Goal: Use online tool/utility: Utilize a website feature to perform a specific function

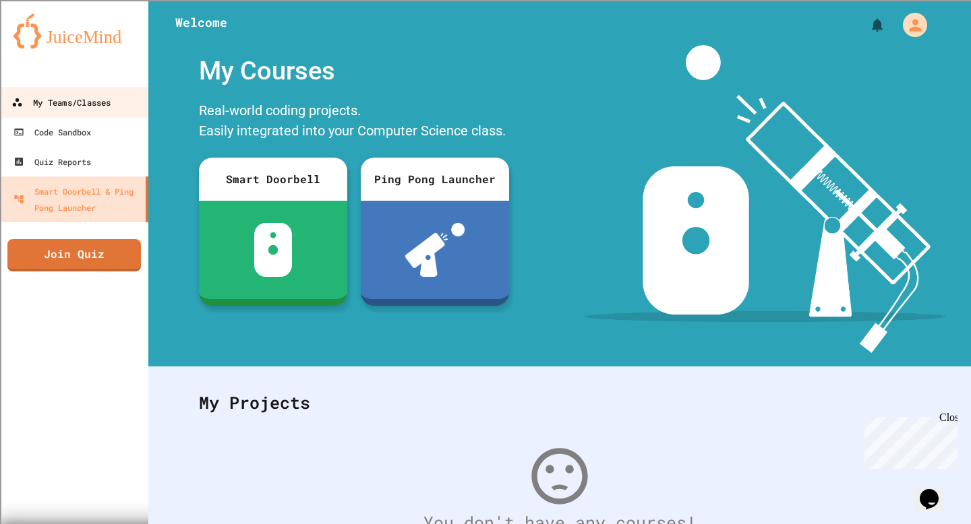
click at [71, 104] on div "My Teams/Classes" at bounding box center [60, 102] width 99 height 17
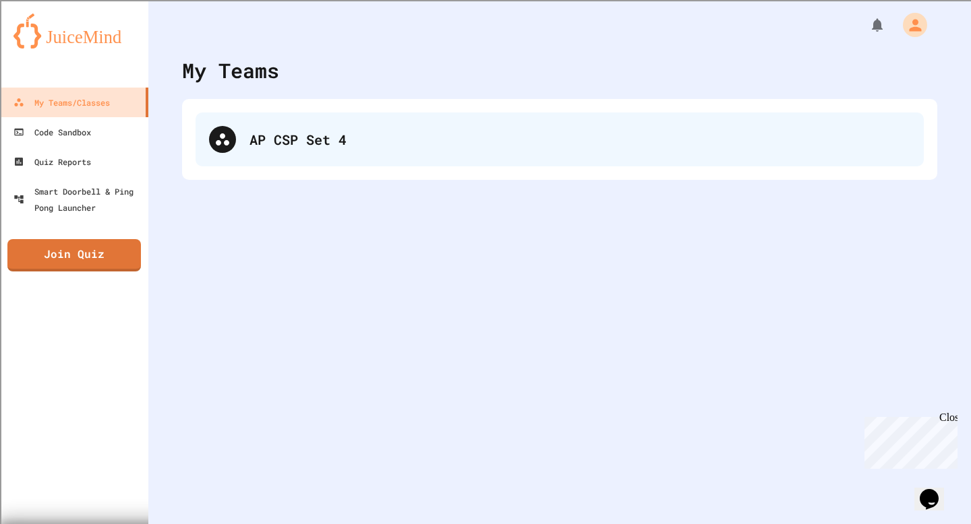
click at [423, 158] on div "AP CSP Set 4" at bounding box center [560, 140] width 728 height 54
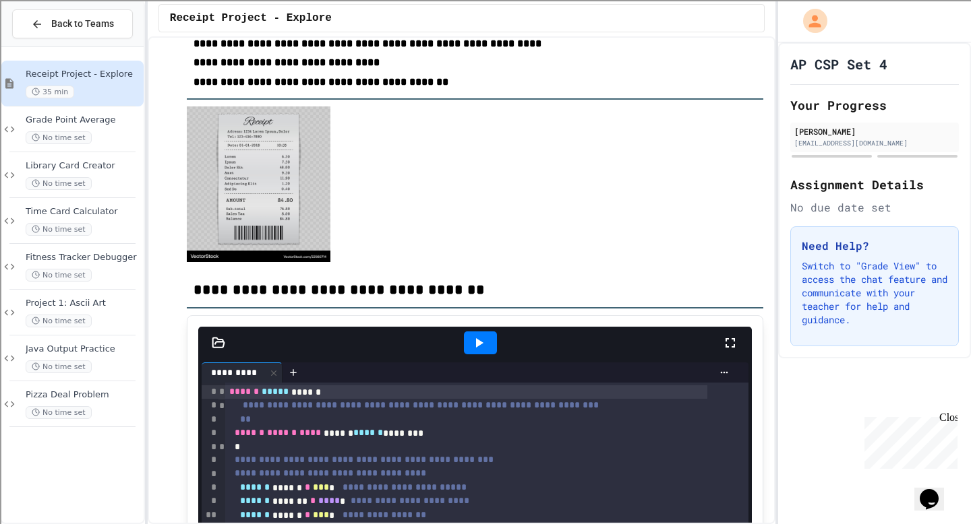
scroll to position [241, 0]
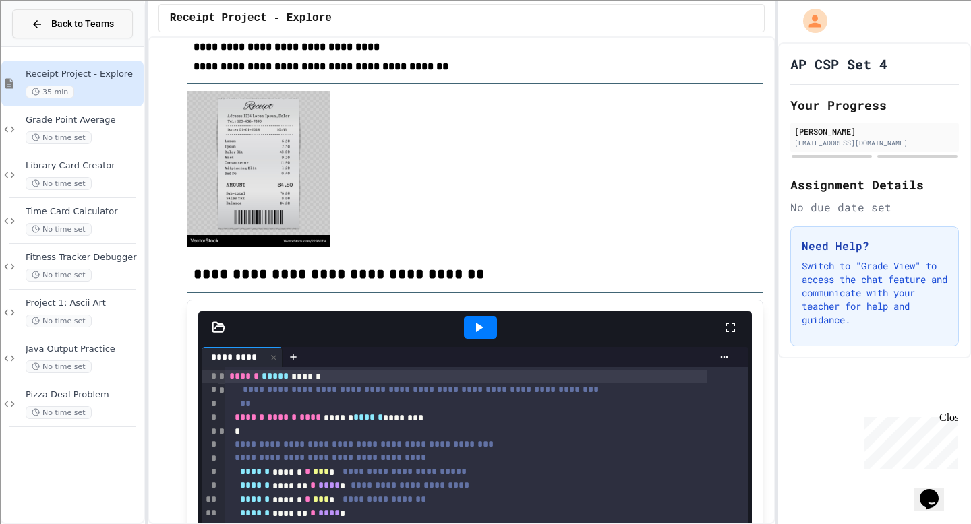
click at [38, 33] on button "Back to Teams" at bounding box center [72, 23] width 121 height 29
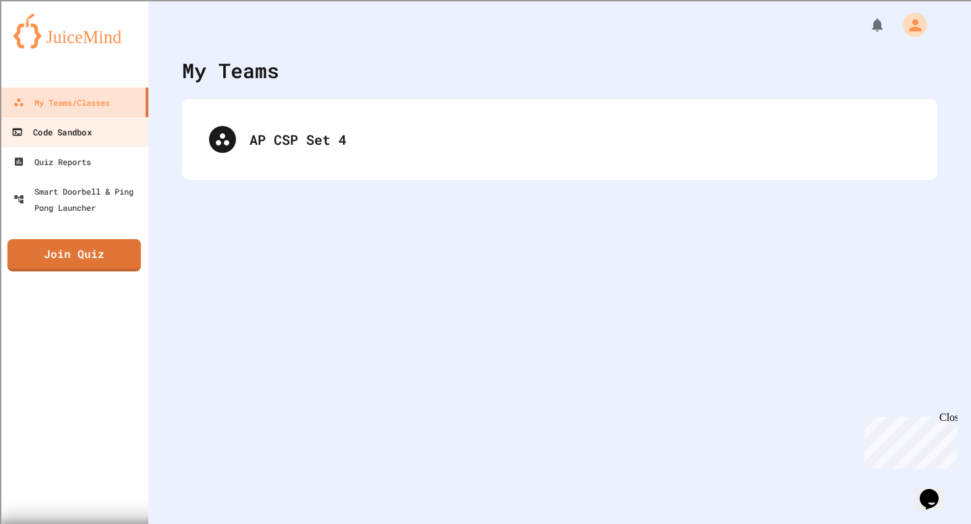
click at [86, 131] on div "Code Sandbox" at bounding box center [51, 132] width 80 height 17
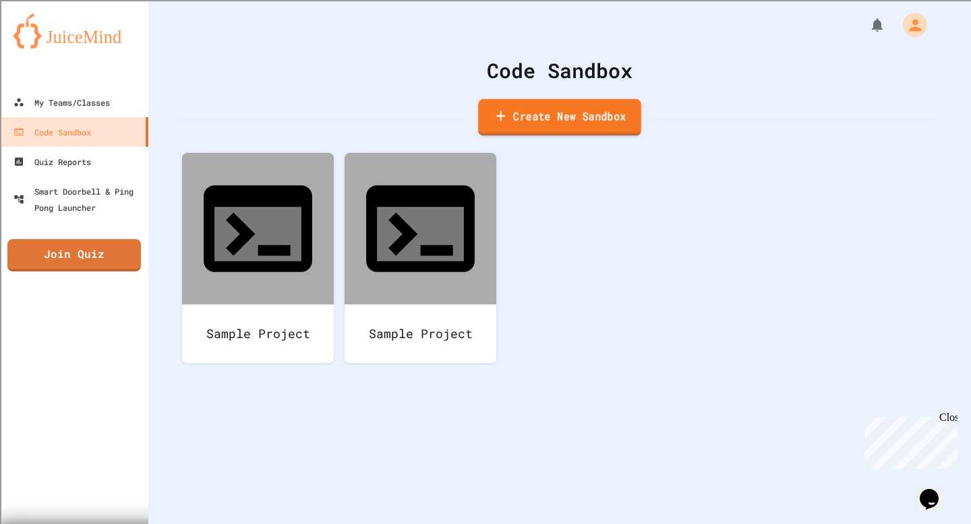
click at [540, 123] on link "Create New Sandbox" at bounding box center [559, 117] width 163 height 37
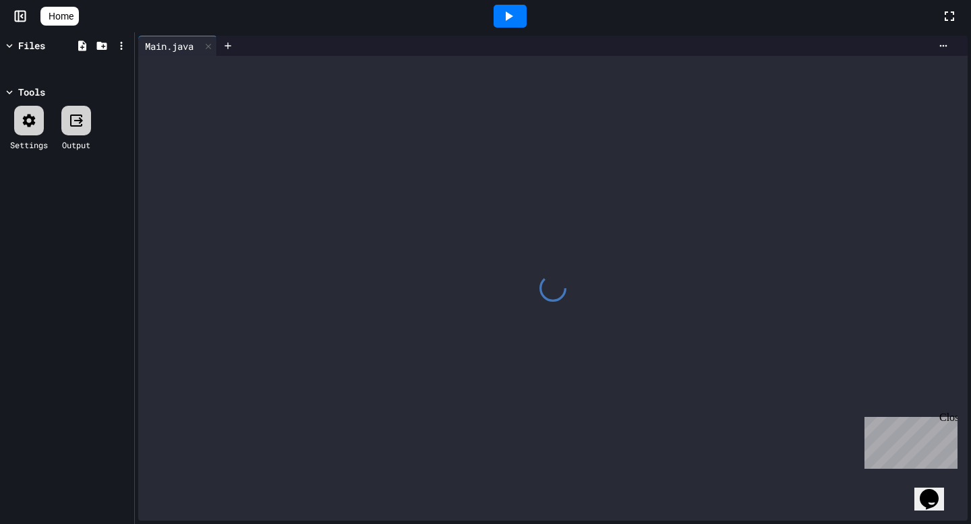
click at [949, 417] on div "Close" at bounding box center [947, 420] width 17 height 17
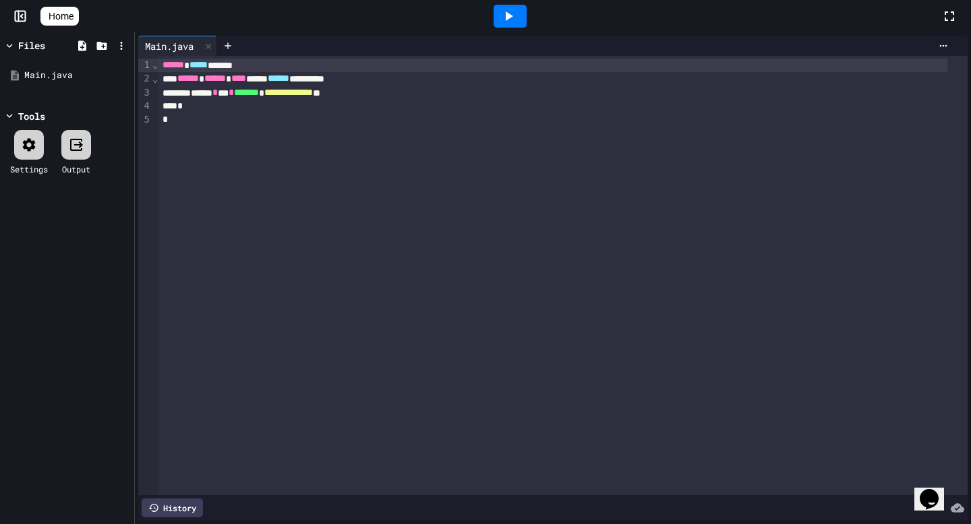
click at [620, 149] on div "**********" at bounding box center [562, 276] width 809 height 440
